Goal: Task Accomplishment & Management: Complete application form

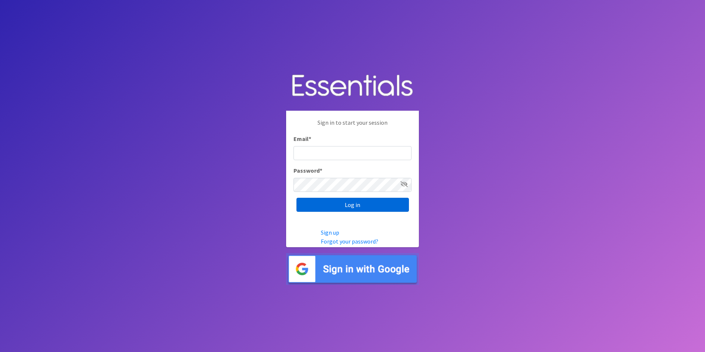
type input "[EMAIL_ADDRESS][DOMAIN_NAME]"
click at [330, 205] on input "Log in" at bounding box center [353, 205] width 113 height 14
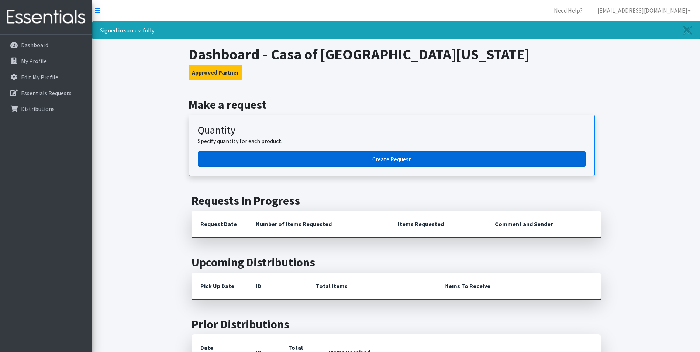
click at [383, 157] on link "Create Request" at bounding box center [392, 158] width 388 height 15
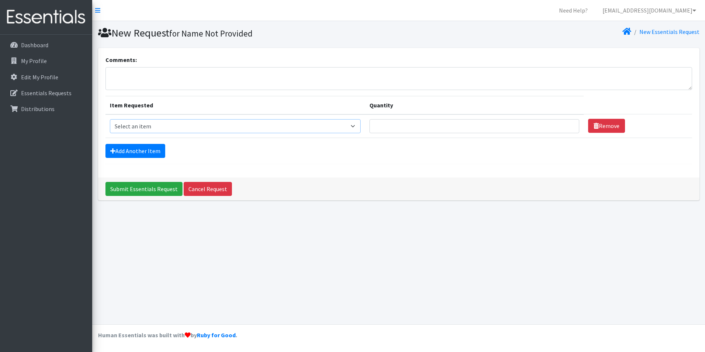
click at [139, 126] on select "Select an item Diapers - Newborn Diapers - Preemie Diapers - Size 1 Diapers - S…" at bounding box center [235, 126] width 251 height 14
select select "73"
click at [110, 119] on select "Select an item Diapers - Newborn Diapers - Preemie Diapers - Size 1 Diapers - S…" at bounding box center [235, 126] width 251 height 14
click at [411, 129] on input "Quantity" at bounding box center [475, 126] width 210 height 14
type input "100"
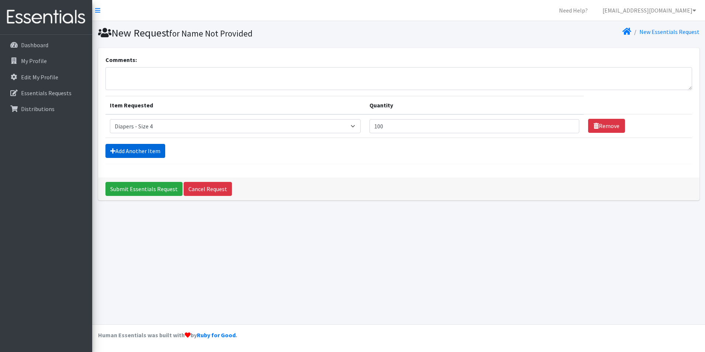
click at [135, 151] on link "Add Another Item" at bounding box center [136, 151] width 60 height 14
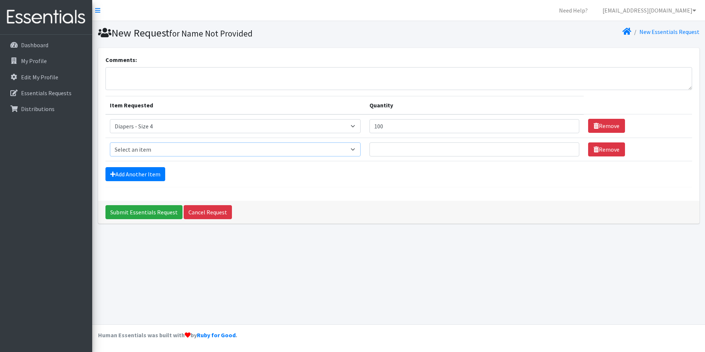
click at [139, 151] on select "Select an item Diapers - Newborn Diapers - Preemie Diapers - Size 1 Diapers - S…" at bounding box center [235, 149] width 251 height 14
select select "74"
click at [110, 142] on select "Select an item Diapers - Newborn Diapers - Preemie Diapers - Size 1 Diapers - S…" at bounding box center [235, 149] width 251 height 14
click at [397, 148] on input "Quantity" at bounding box center [475, 149] width 210 height 14
type input "100"
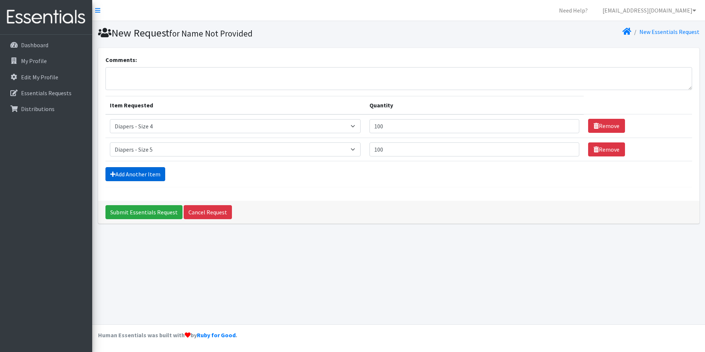
click at [151, 174] on link "Add Another Item" at bounding box center [136, 174] width 60 height 14
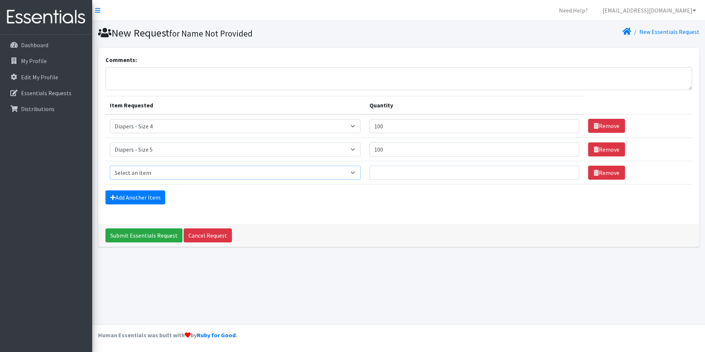
click at [149, 173] on select "Select an item Diapers - Newborn Diapers - Preemie Diapers - Size 1 Diapers - S…" at bounding box center [235, 173] width 251 height 14
select select "78"
click at [110, 166] on select "Select an item Diapers - Newborn Diapers - Preemie Diapers - Size 1 Diapers - S…" at bounding box center [235, 173] width 251 height 14
click at [600, 175] on link "Remove" at bounding box center [606, 173] width 37 height 14
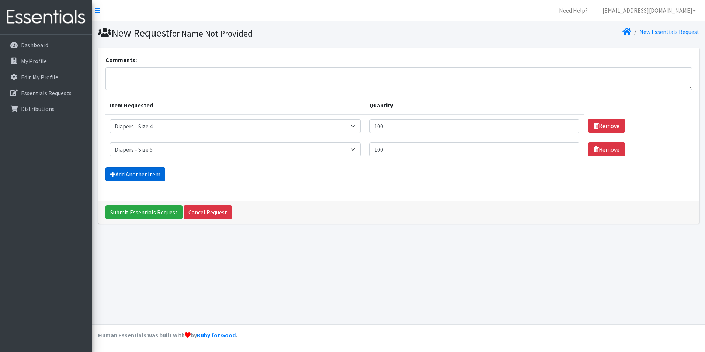
click at [132, 172] on link "Add Another Item" at bounding box center [136, 174] width 60 height 14
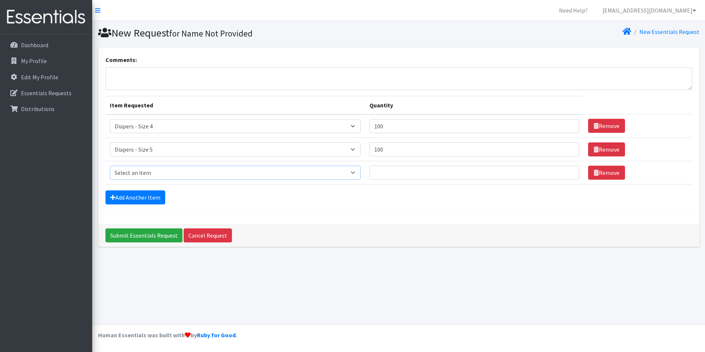
click at [244, 171] on select "Select an item Diapers - Newborn Diapers - Preemie Diapers - Size 1 Diapers - S…" at bounding box center [235, 173] width 251 height 14
select select "4021"
click at [110, 166] on select "Select an item Diapers - Newborn Diapers - Preemie Diapers - Size 1 Diapers - S…" at bounding box center [235, 173] width 251 height 14
click at [404, 175] on input "Quantity" at bounding box center [475, 173] width 210 height 14
type input "12"
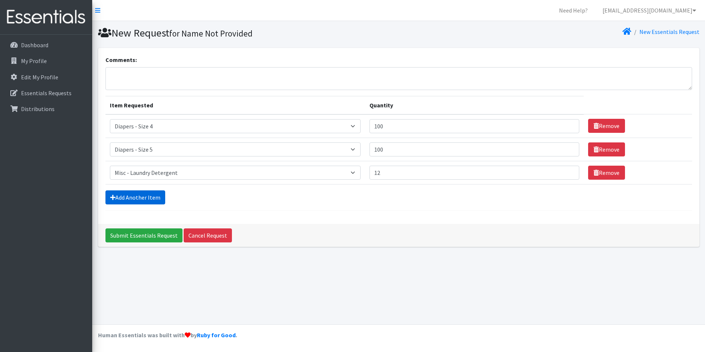
click at [131, 195] on link "Add Another Item" at bounding box center [136, 197] width 60 height 14
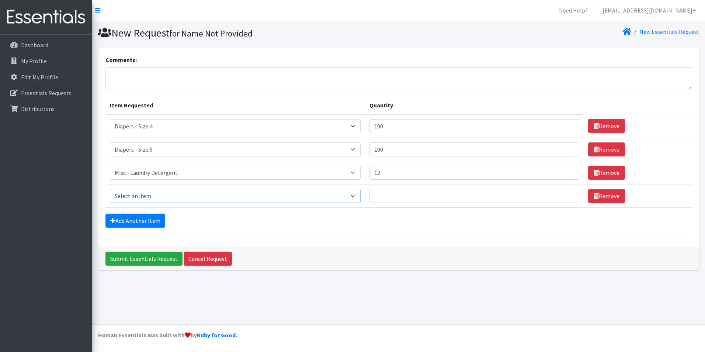
click at [254, 193] on select "Select an item Diapers - Newborn Diapers - Preemie Diapers - Size 1 Diapers - S…" at bounding box center [235, 196] width 251 height 14
click at [190, 196] on select "Select an item Diapers - Newborn Diapers - Preemie Diapers - Size 1 Diapers - S…" at bounding box center [235, 196] width 251 height 14
drag, startPoint x: 317, startPoint y: 257, endPoint x: 249, endPoint y: 209, distance: 82.6
click at [317, 256] on div "Submit Essentials Request Cancel Request" at bounding box center [399, 258] width 602 height 23
click at [129, 257] on input "Submit Essentials Request" at bounding box center [144, 259] width 77 height 14
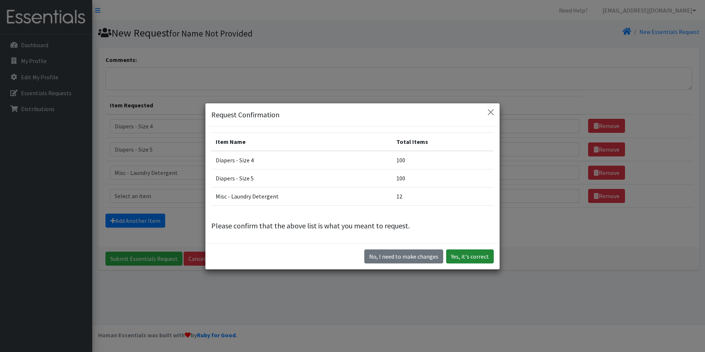
click at [453, 255] on button "Yes, it's correct" at bounding box center [470, 256] width 48 height 14
